Goal: Information Seeking & Learning: Learn about a topic

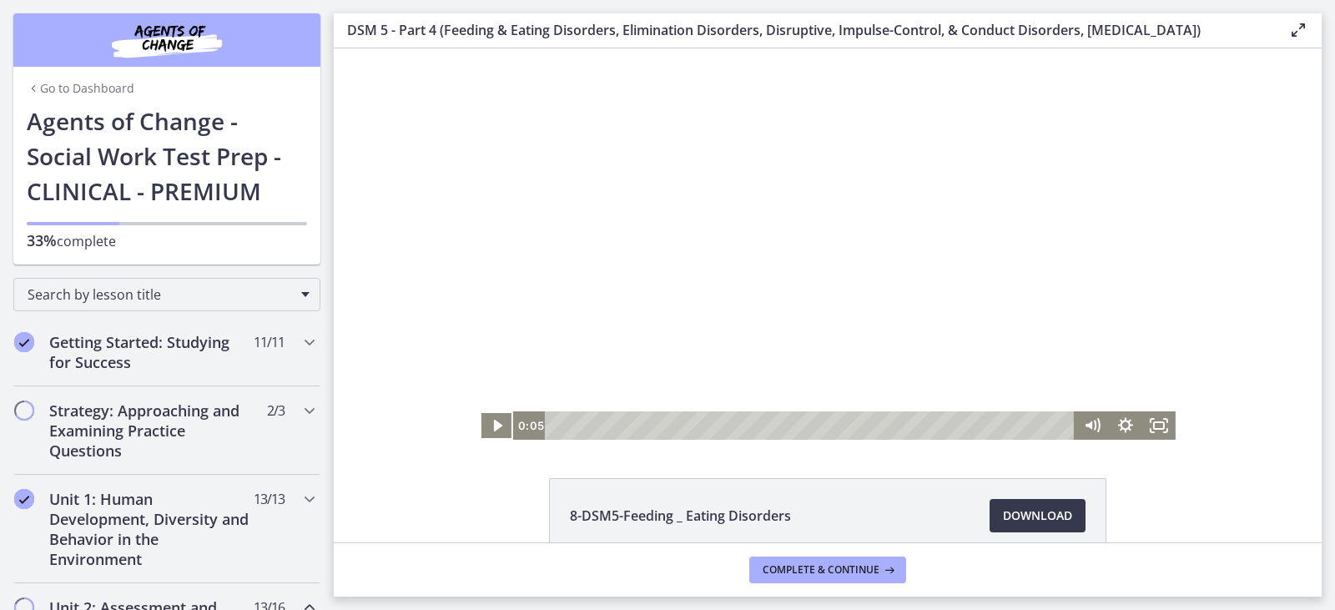
scroll to position [809, 0]
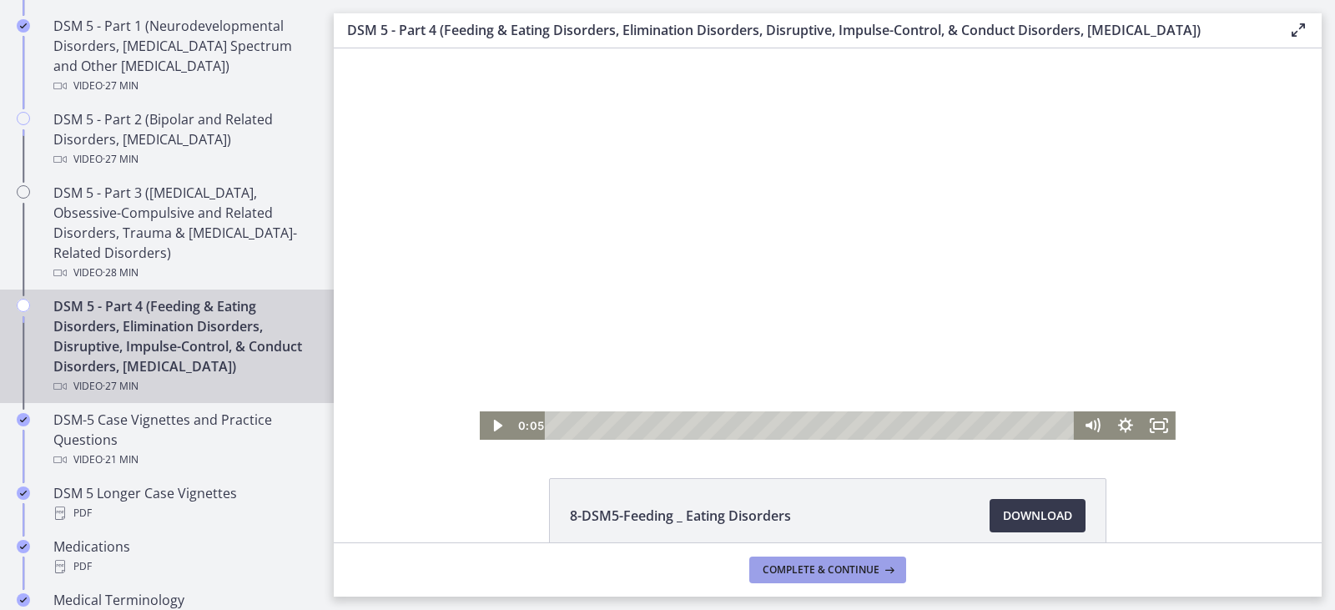
click at [804, 567] on span "Complete & continue" at bounding box center [821, 569] width 117 height 13
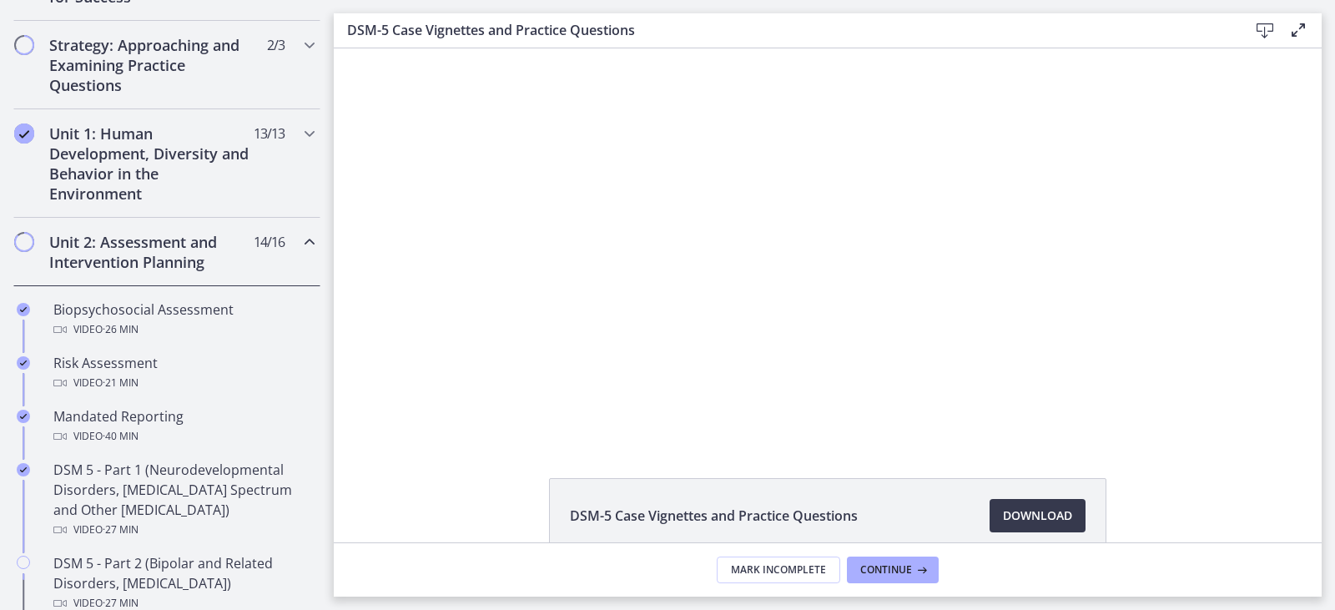
scroll to position [474, 0]
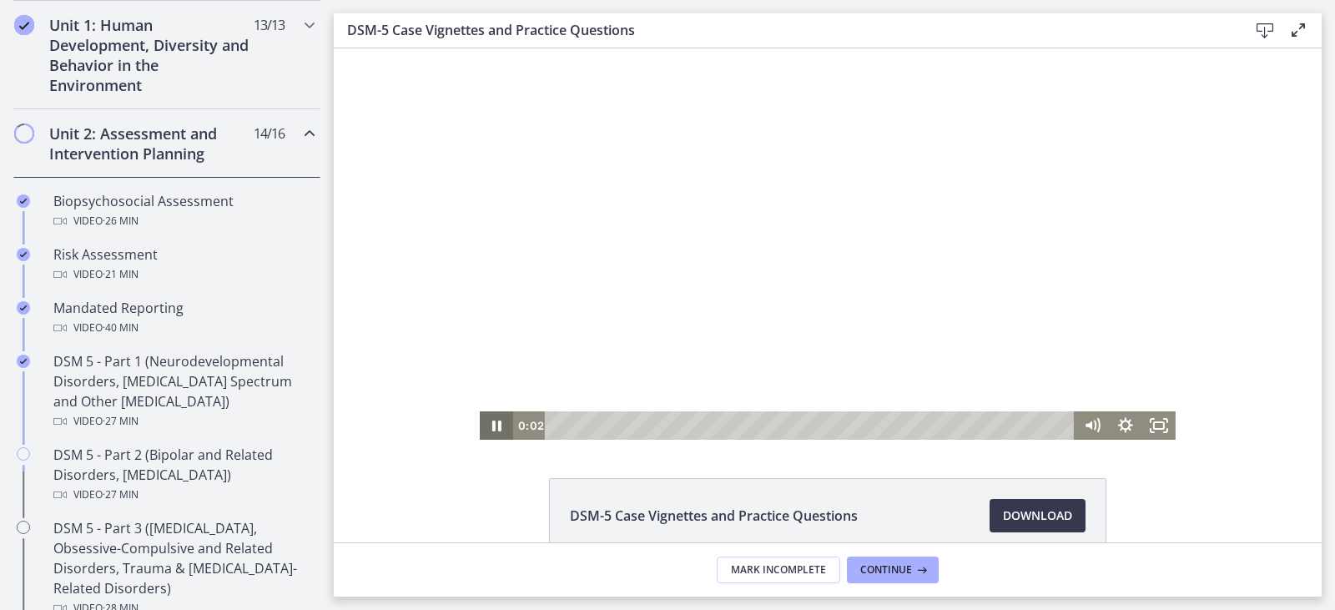
click at [492, 421] on icon "Pause" at bounding box center [496, 426] width 9 height 11
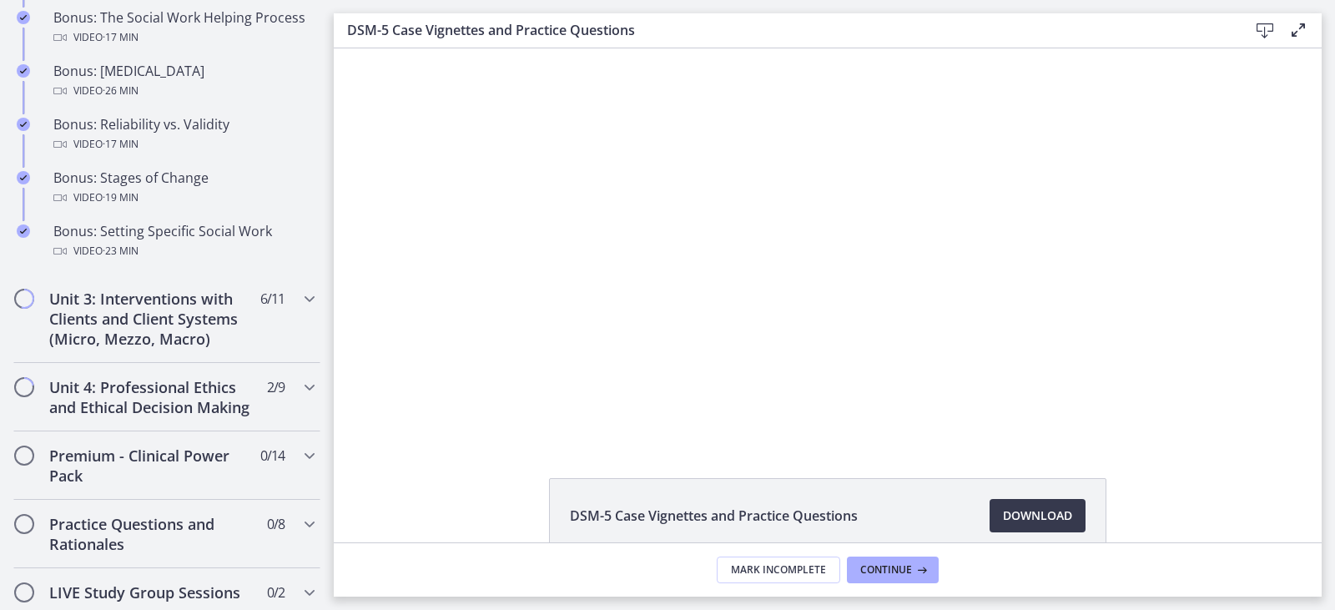
scroll to position [1475, 0]
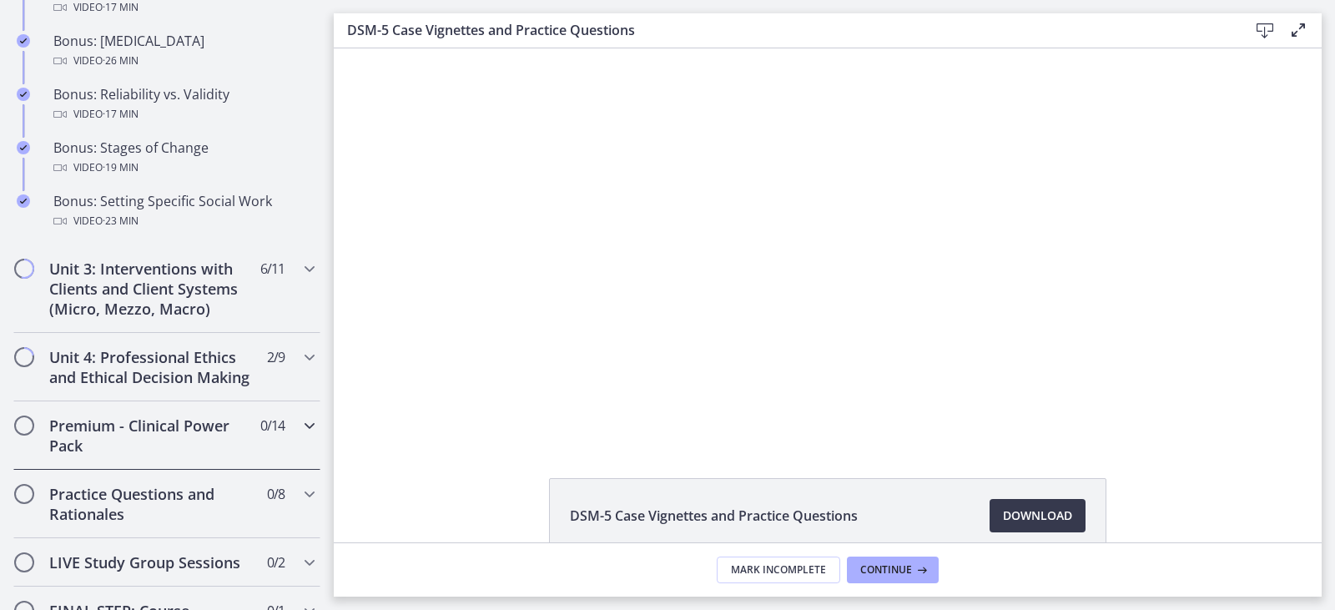
click at [260, 436] on span "0 / 14 Completed" at bounding box center [272, 426] width 24 height 20
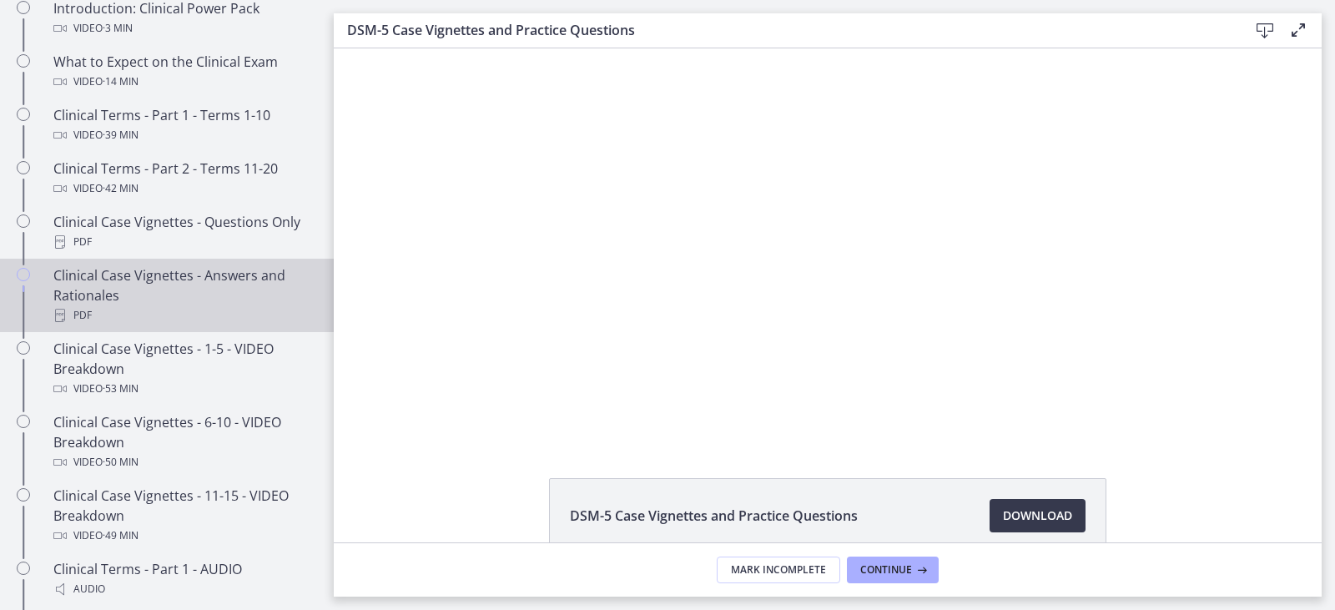
scroll to position [724, 0]
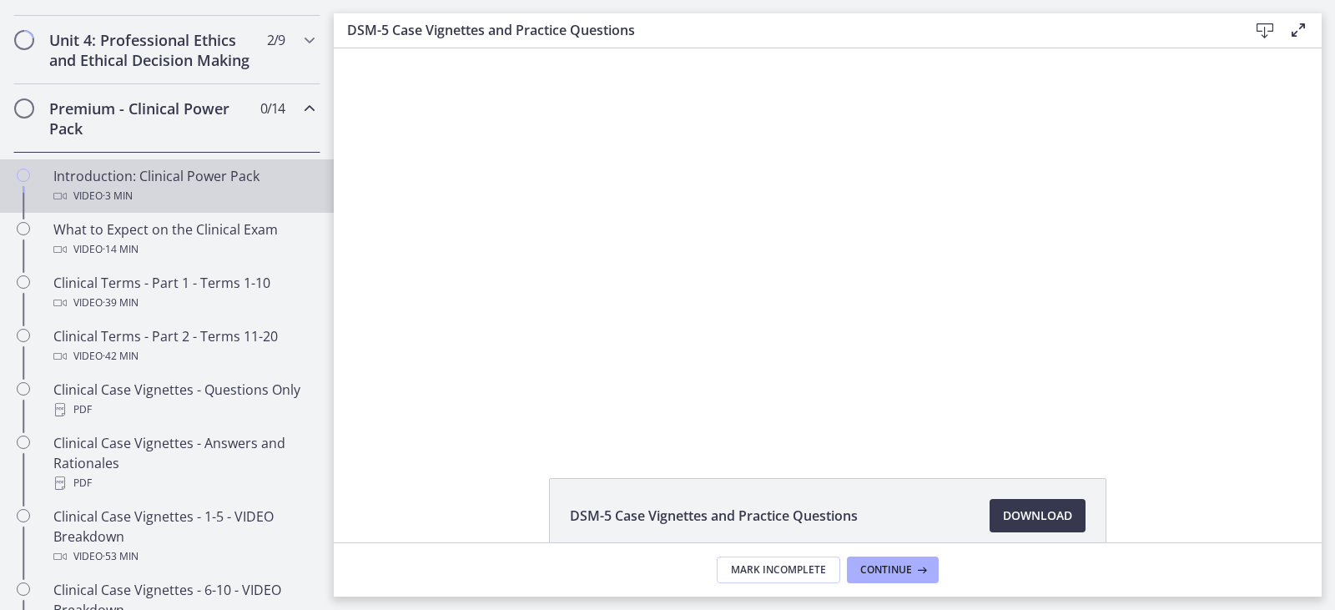
click at [210, 206] on div "Video · 3 min" at bounding box center [183, 196] width 260 height 20
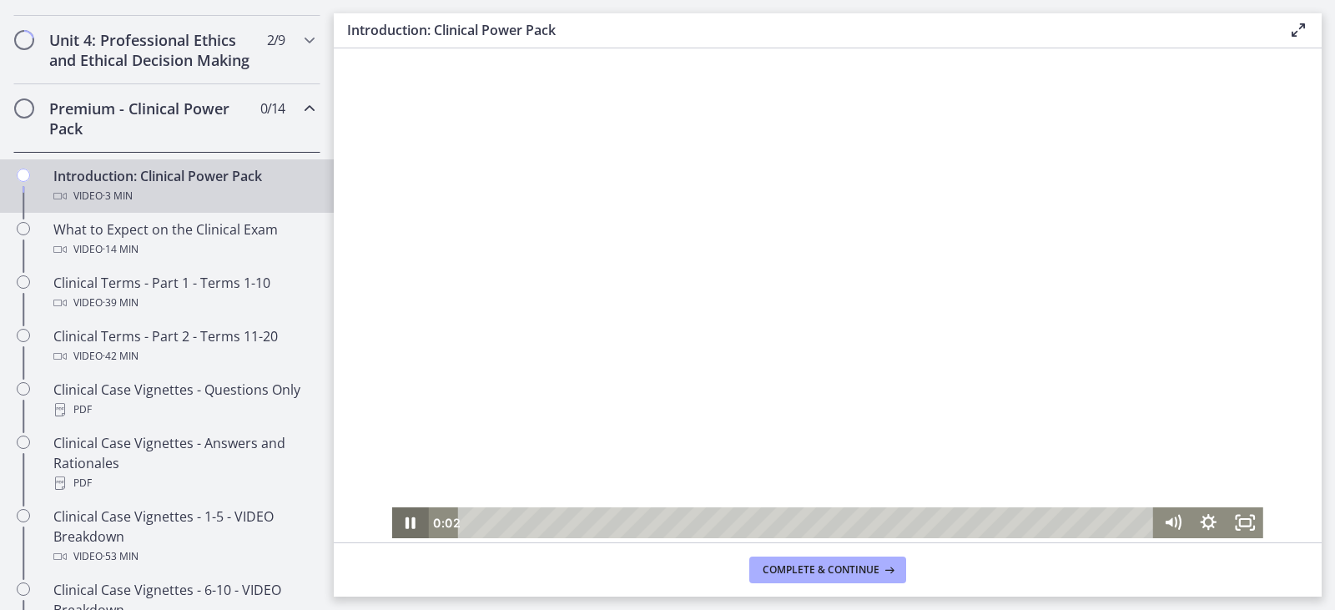
click at [408, 518] on icon "Pause" at bounding box center [411, 523] width 10 height 12
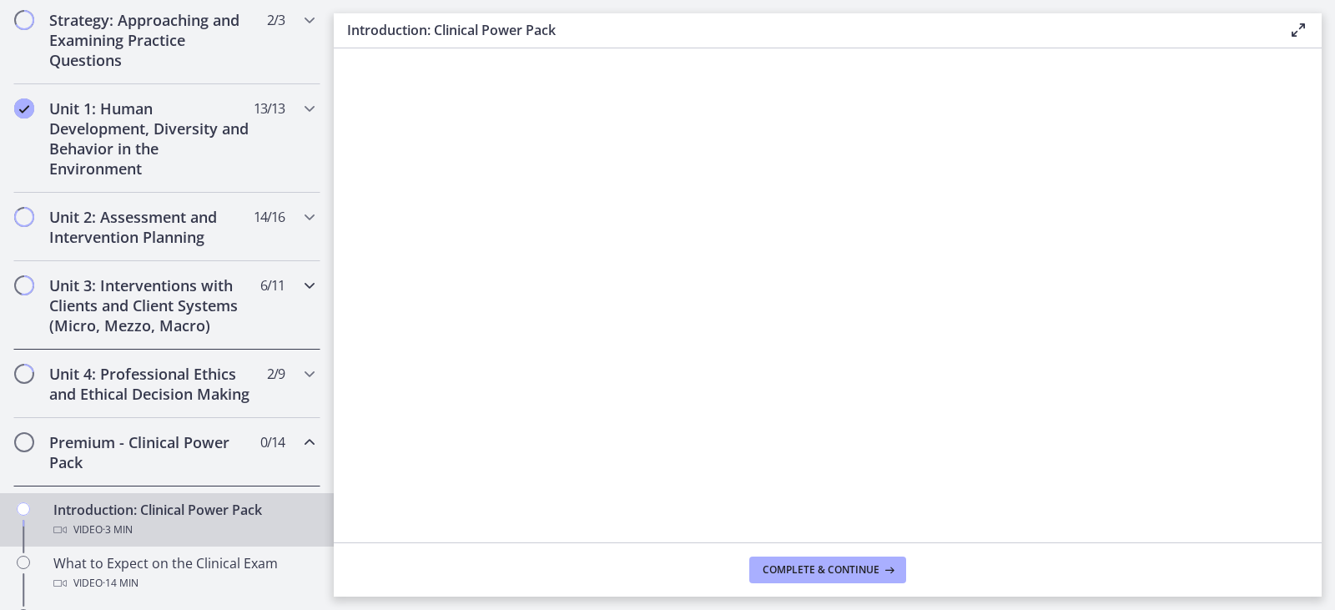
scroll to position [224, 0]
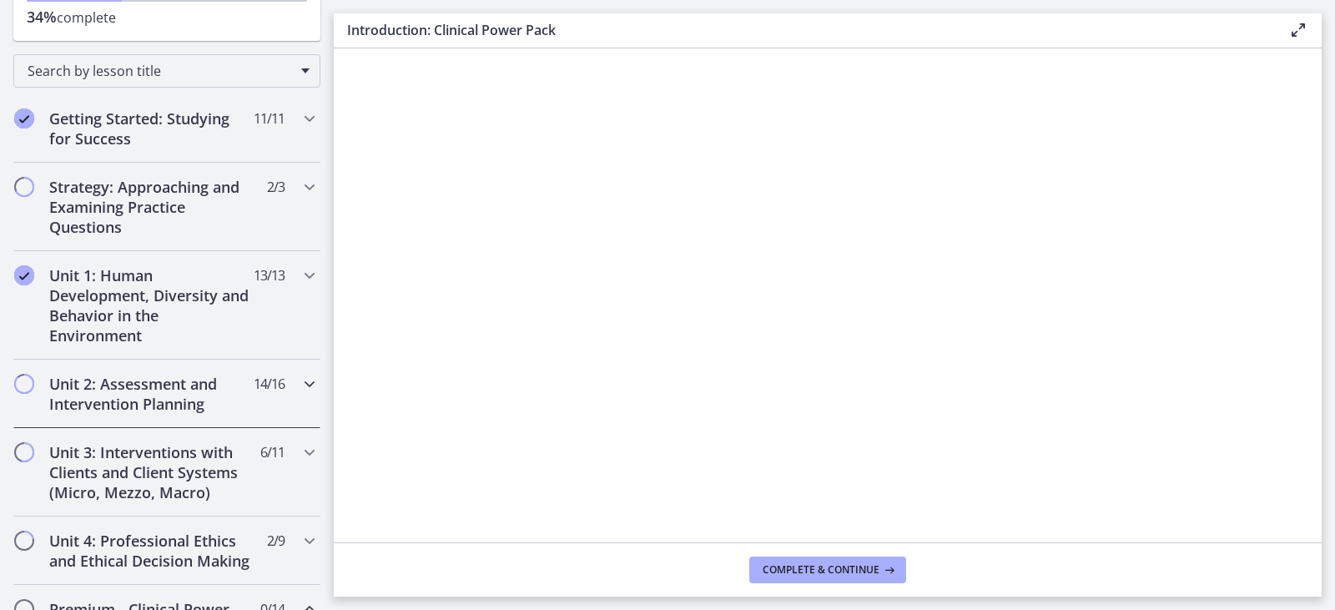
click at [256, 407] on div "Unit 2: Assessment and Intervention Planning 14 / 16 Completed" at bounding box center [166, 394] width 307 height 68
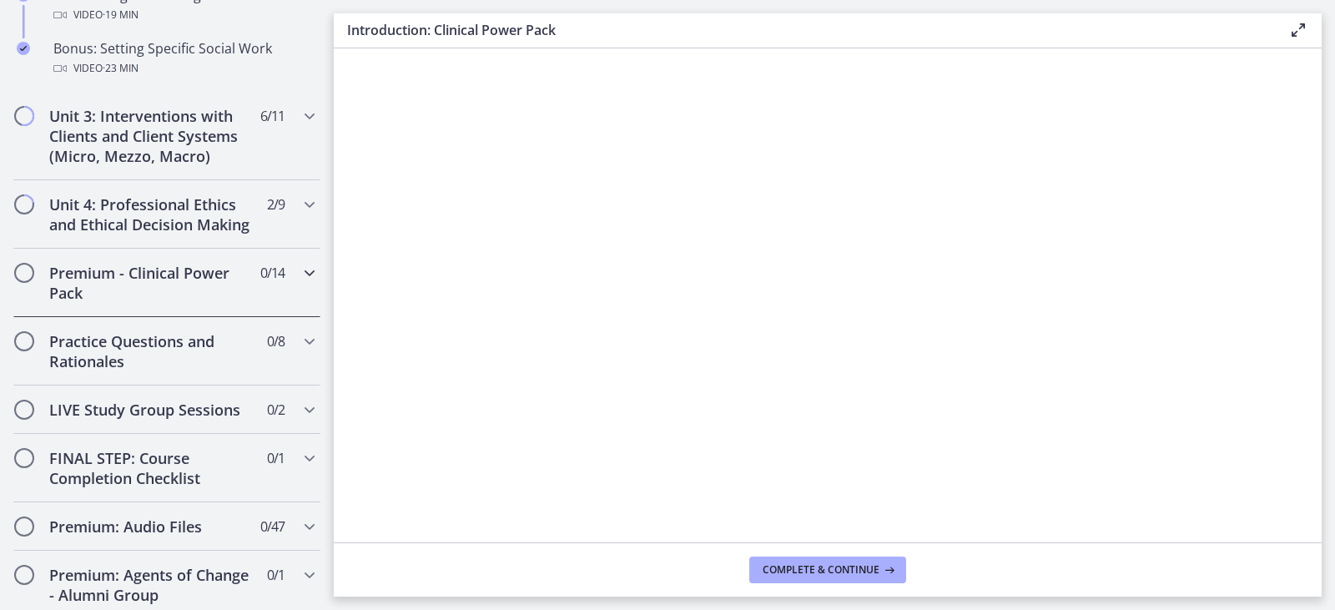
scroll to position [1642, 0]
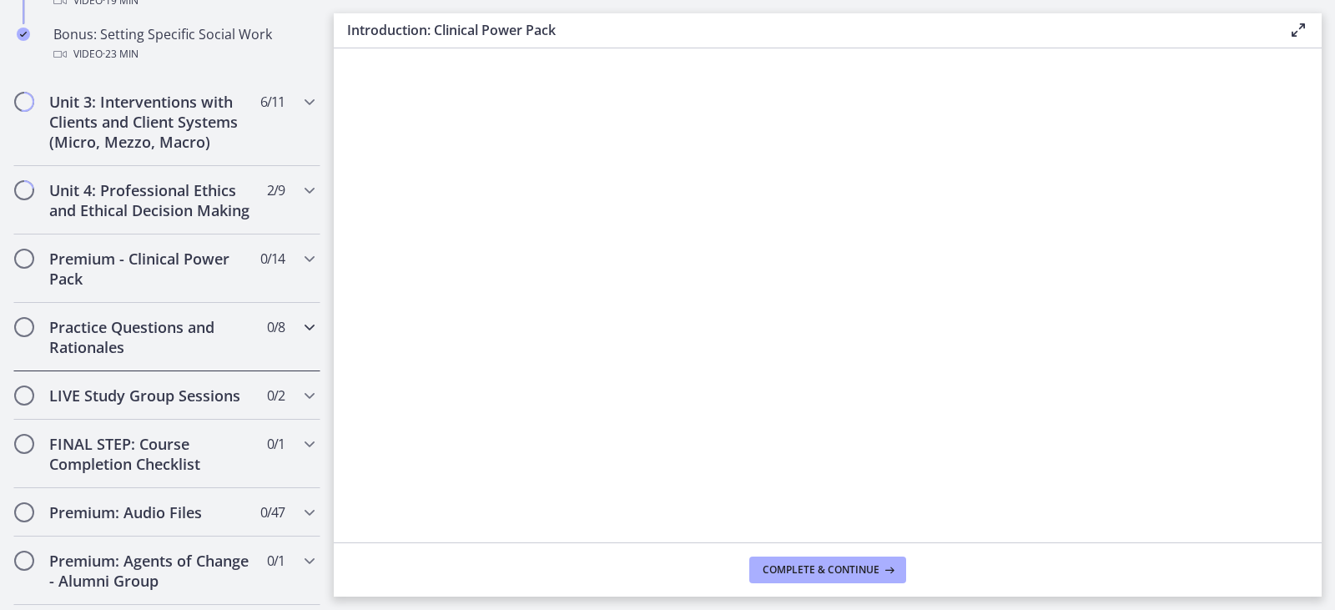
click at [163, 342] on h2 "Practice Questions and Rationales" at bounding box center [151, 337] width 204 height 40
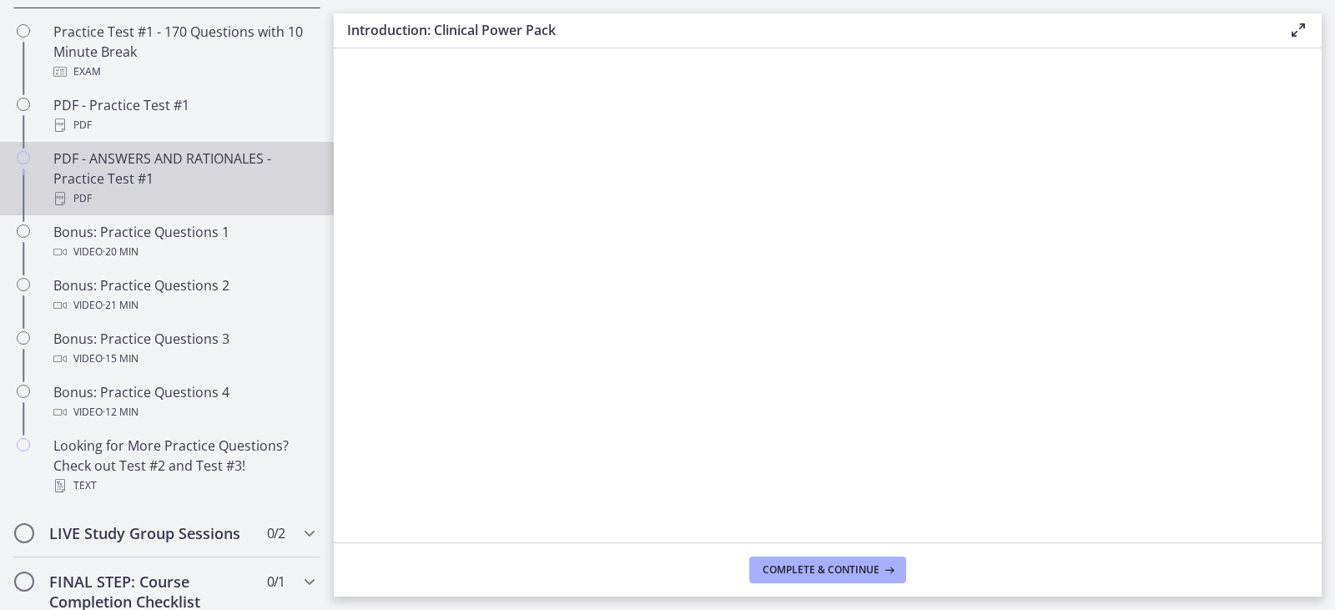
scroll to position [918, 0]
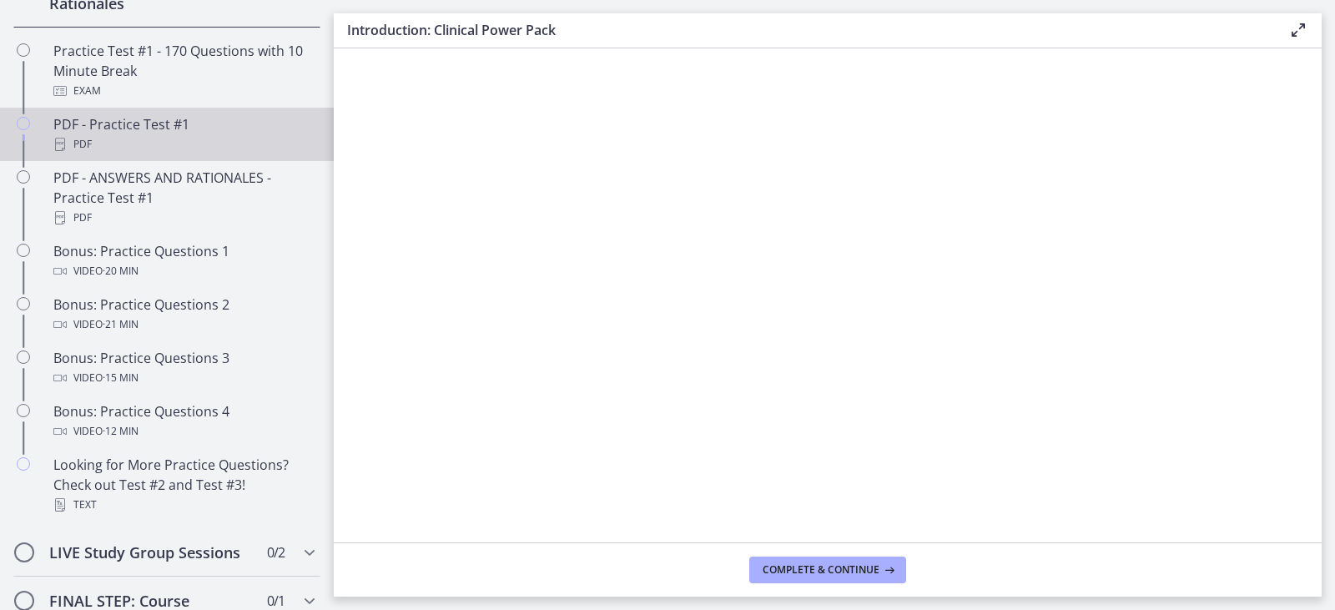
click at [154, 154] on div "PDF" at bounding box center [183, 144] width 260 height 20
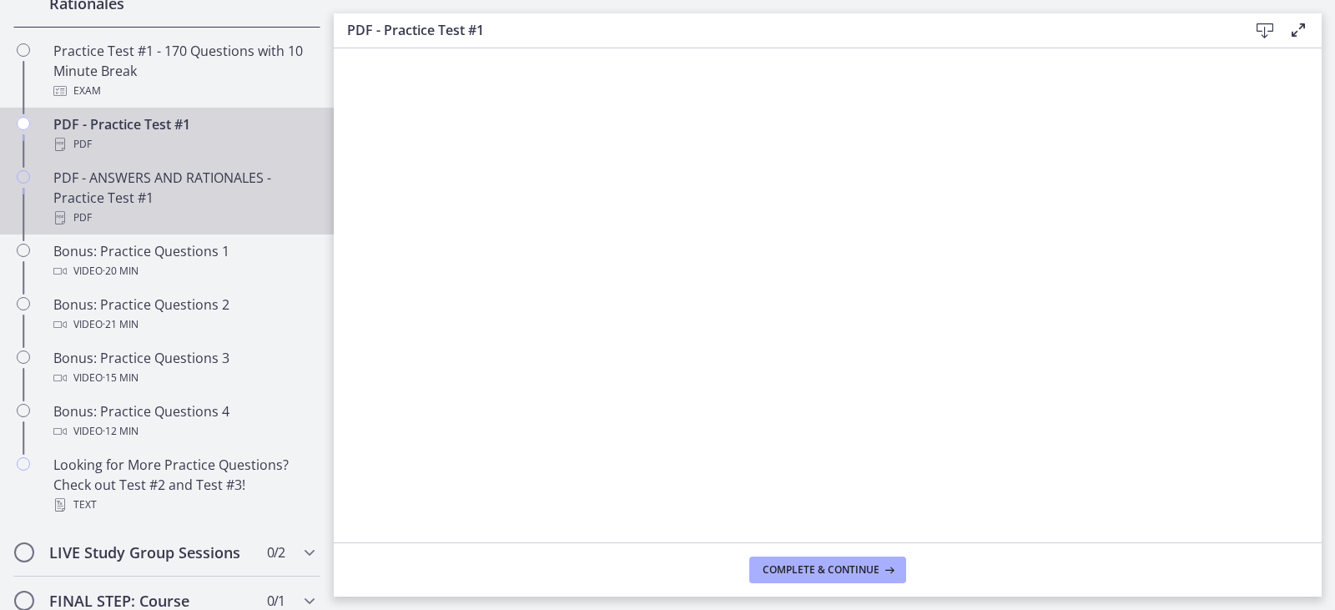
click at [231, 204] on div "PDF - ANSWERS AND RATIONALES - Practice Test #1 PDF" at bounding box center [183, 198] width 260 height 60
click at [140, 151] on div "PDF - Practice Test #1 PDF" at bounding box center [183, 134] width 260 height 40
click at [210, 220] on div "PDF - ANSWERS AND RATIONALES - Practice Test #1 PDF" at bounding box center [183, 198] width 260 height 60
click at [194, 154] on div "PDF" at bounding box center [183, 144] width 260 height 20
click at [102, 219] on div "PDF - ANSWERS AND RATIONALES - Practice Test #1 PDF" at bounding box center [183, 198] width 260 height 60
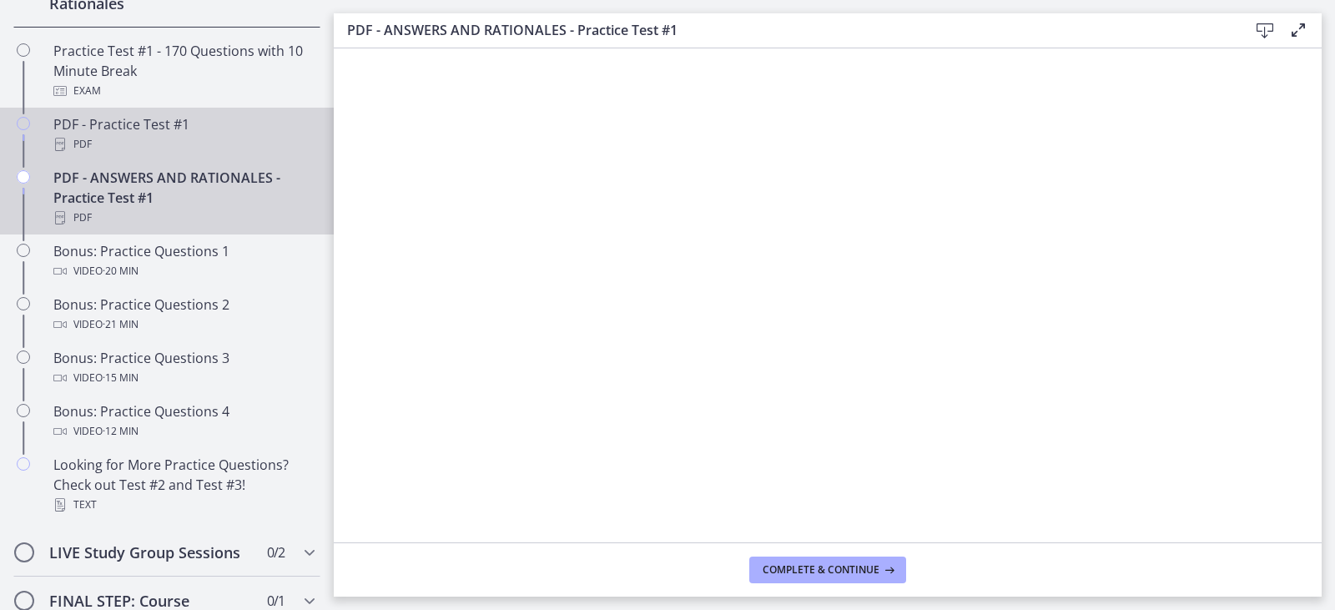
click at [213, 154] on div "PDF" at bounding box center [183, 144] width 260 height 20
click at [210, 207] on div "PDF - ANSWERS AND RATIONALES - Practice Test #1 PDF" at bounding box center [183, 198] width 260 height 60
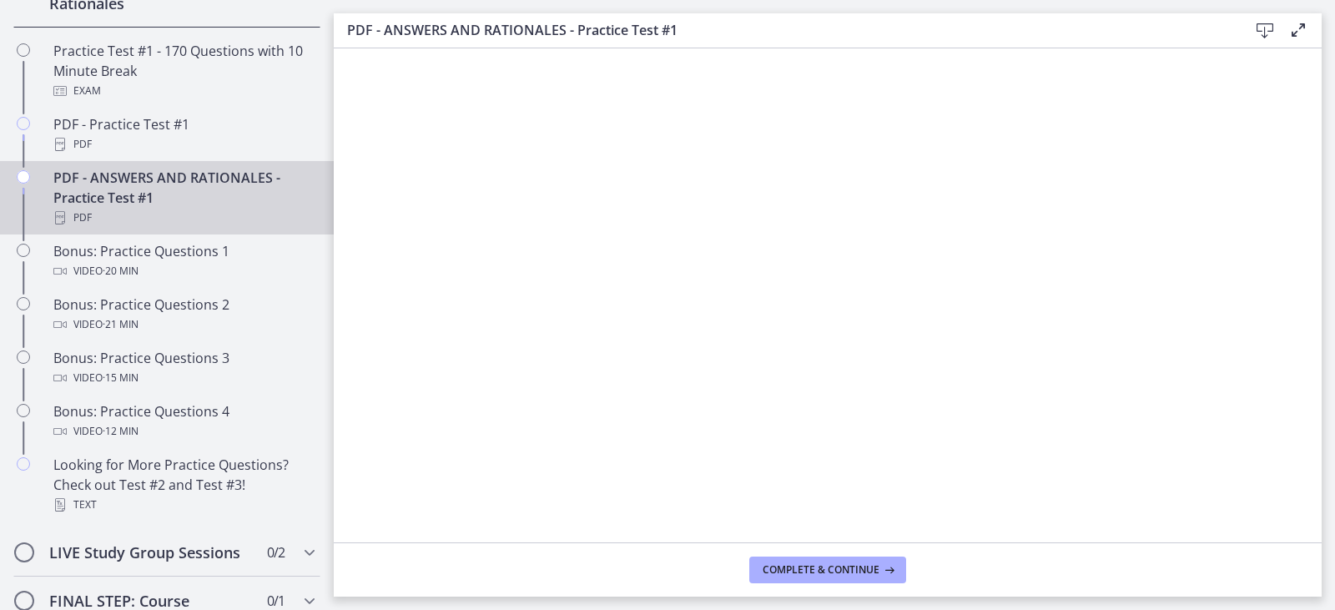
click at [1315, 542] on footer "Complete & continue" at bounding box center [828, 569] width 988 height 54
click at [1322, 537] on main "PDF - ANSWERS AND RATIONALES - Practice Test #1 Download Enable fullscreen Comp…" at bounding box center [834, 305] width 1001 height 610
